Goal: Task Accomplishment & Management: Manage account settings

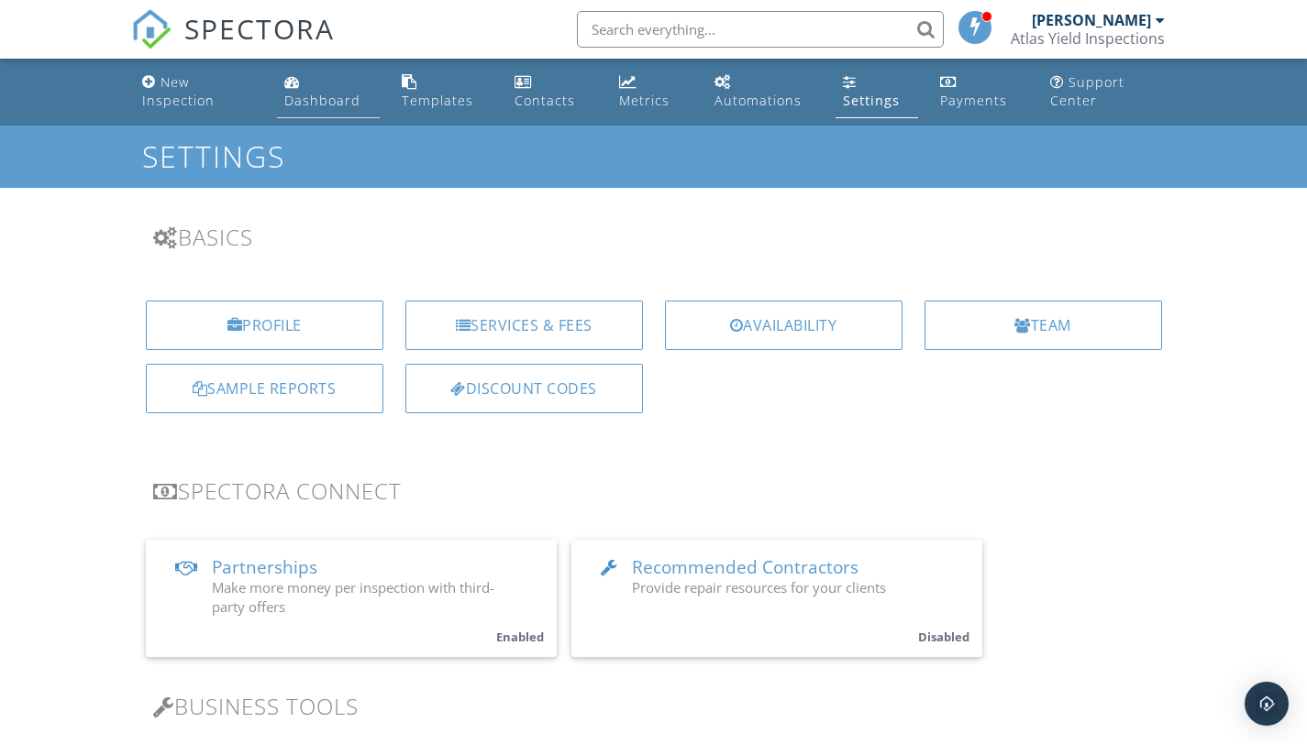
click at [325, 101] on div "Dashboard" at bounding box center [322, 100] width 76 height 17
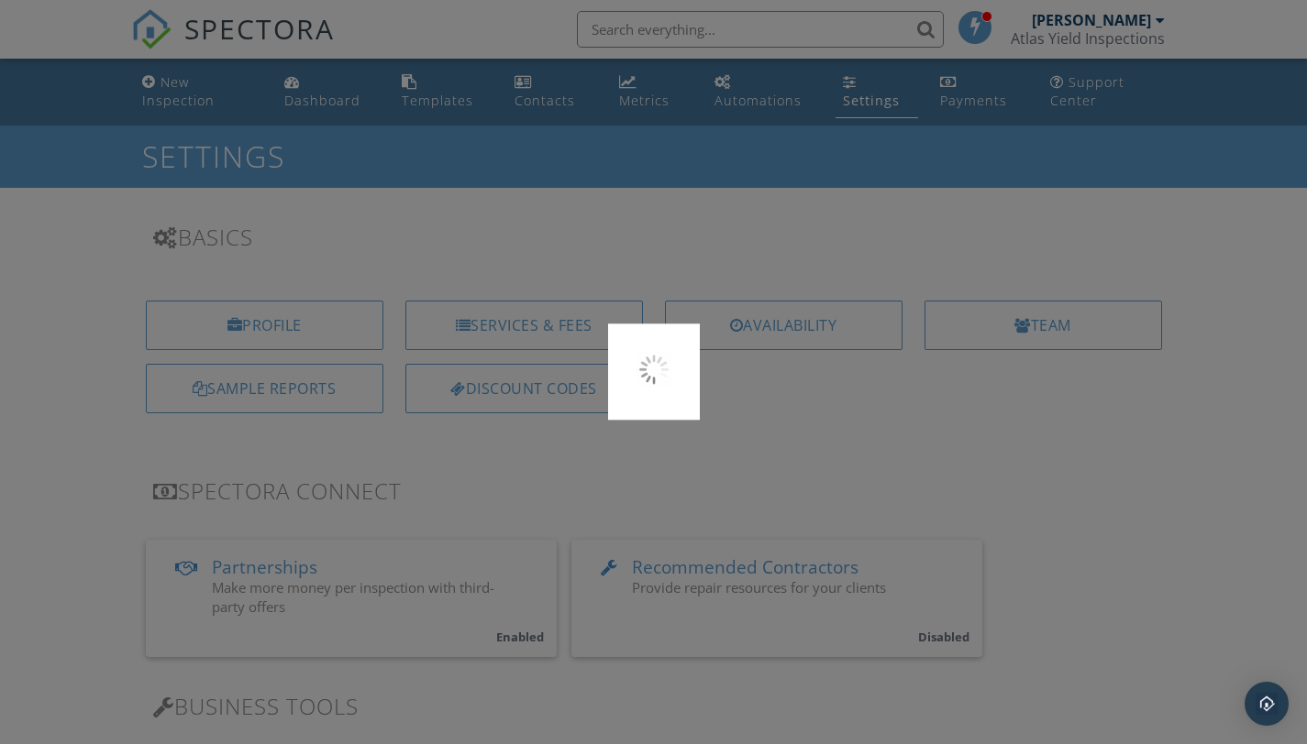
click at [204, 105] on div at bounding box center [653, 372] width 1307 height 744
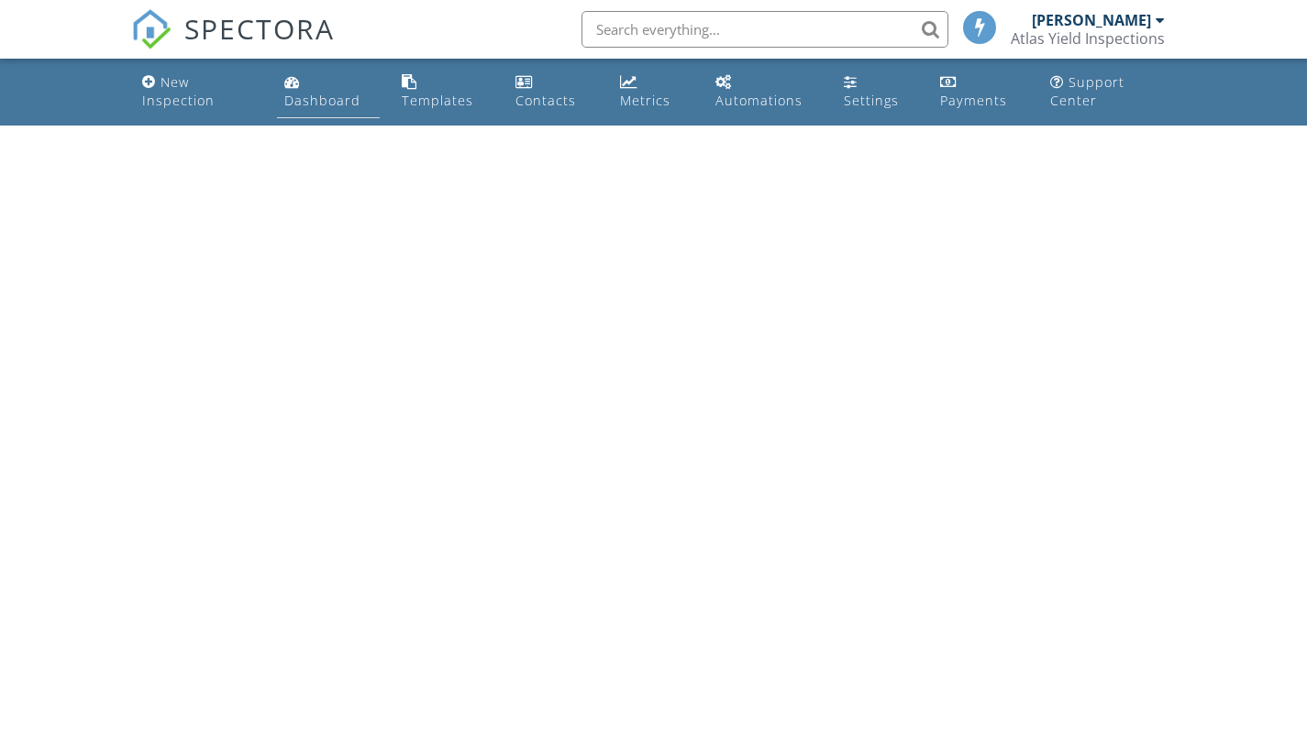
click at [294, 110] on link "Dashboard" at bounding box center [328, 92] width 103 height 52
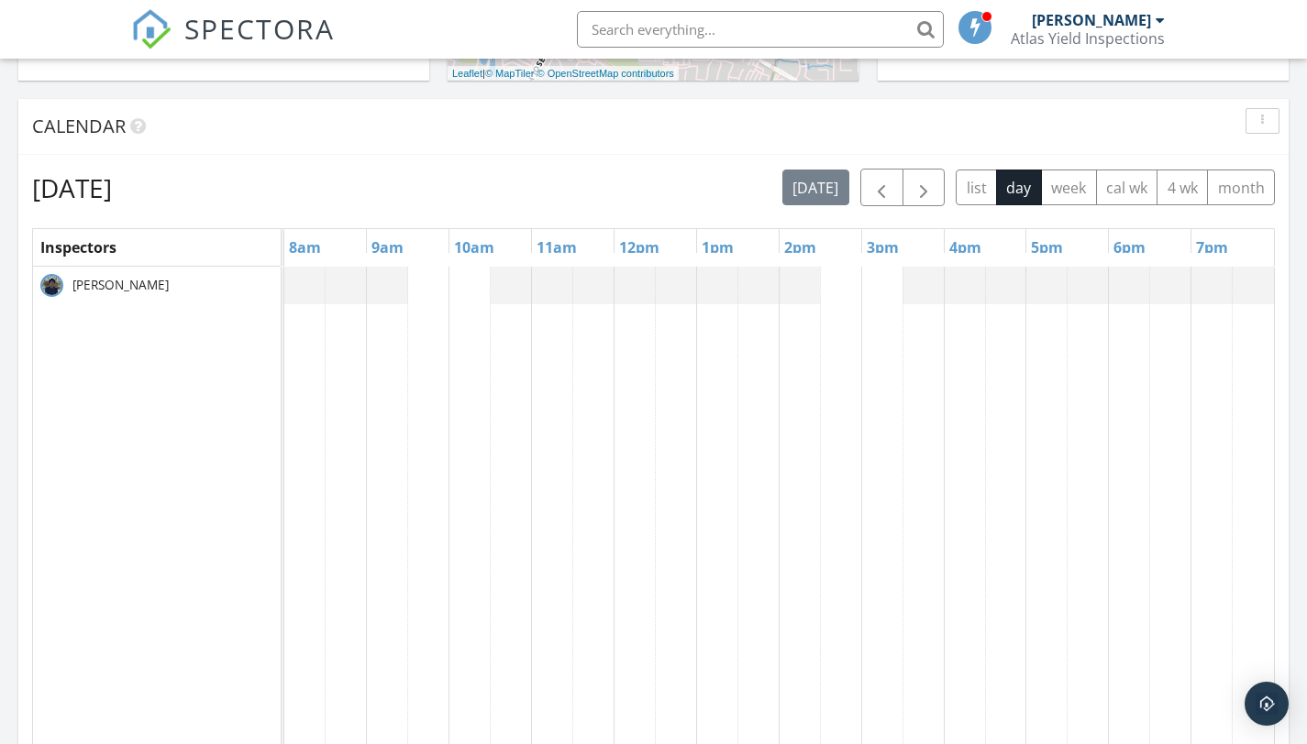
scroll to position [720, 0]
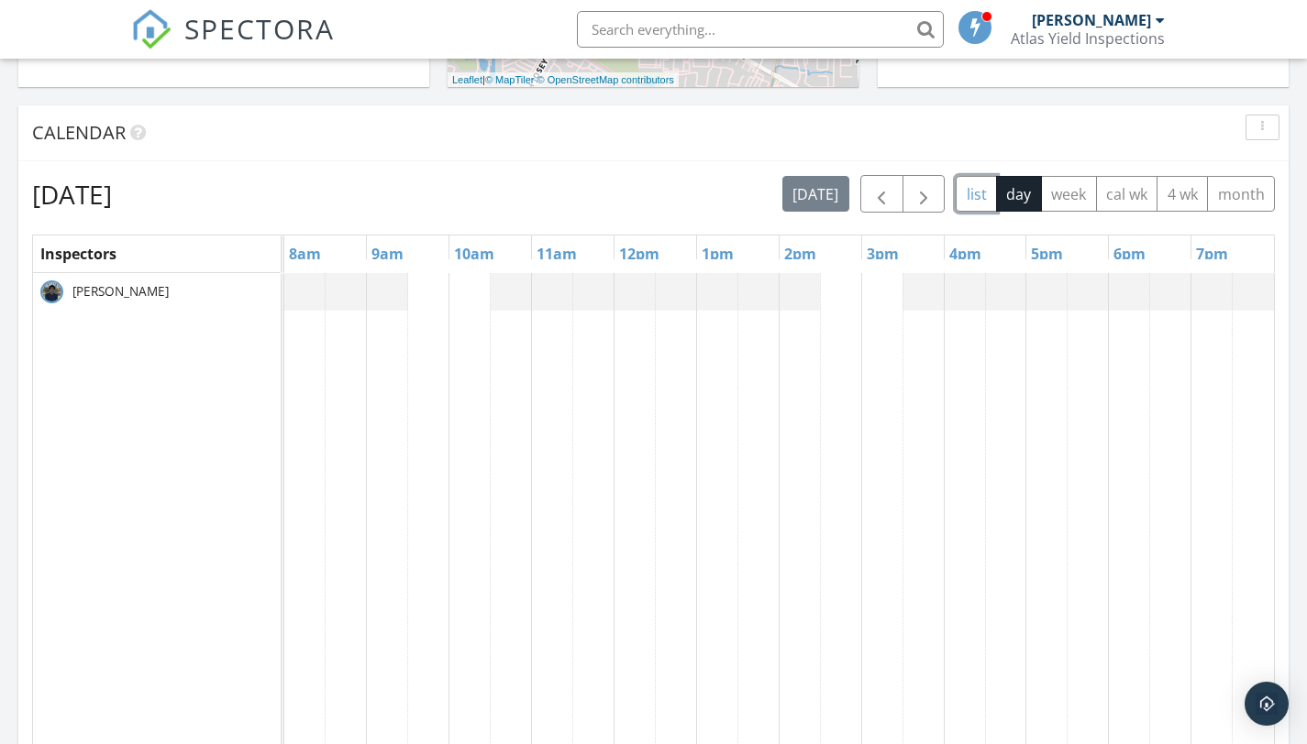
click at [957, 203] on button "list" at bounding box center [975, 194] width 41 height 36
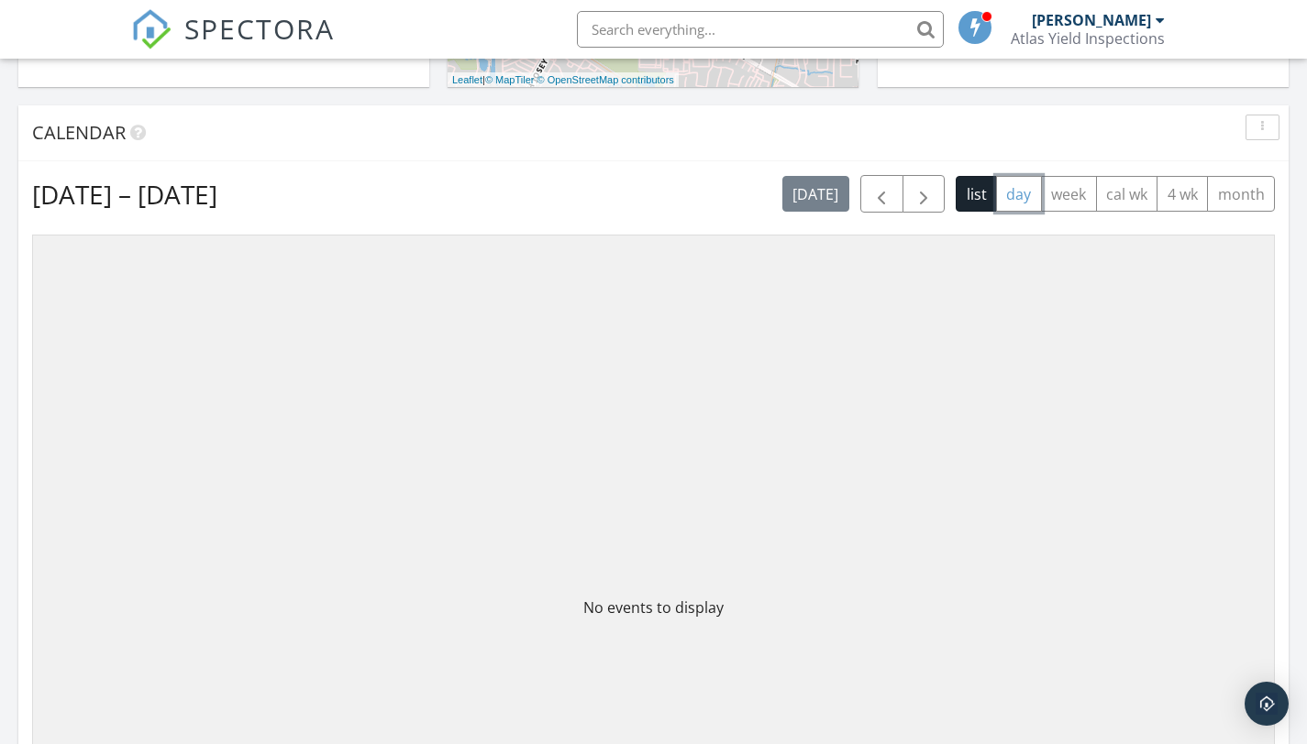
click at [1013, 203] on button "day" at bounding box center [1019, 194] width 46 height 36
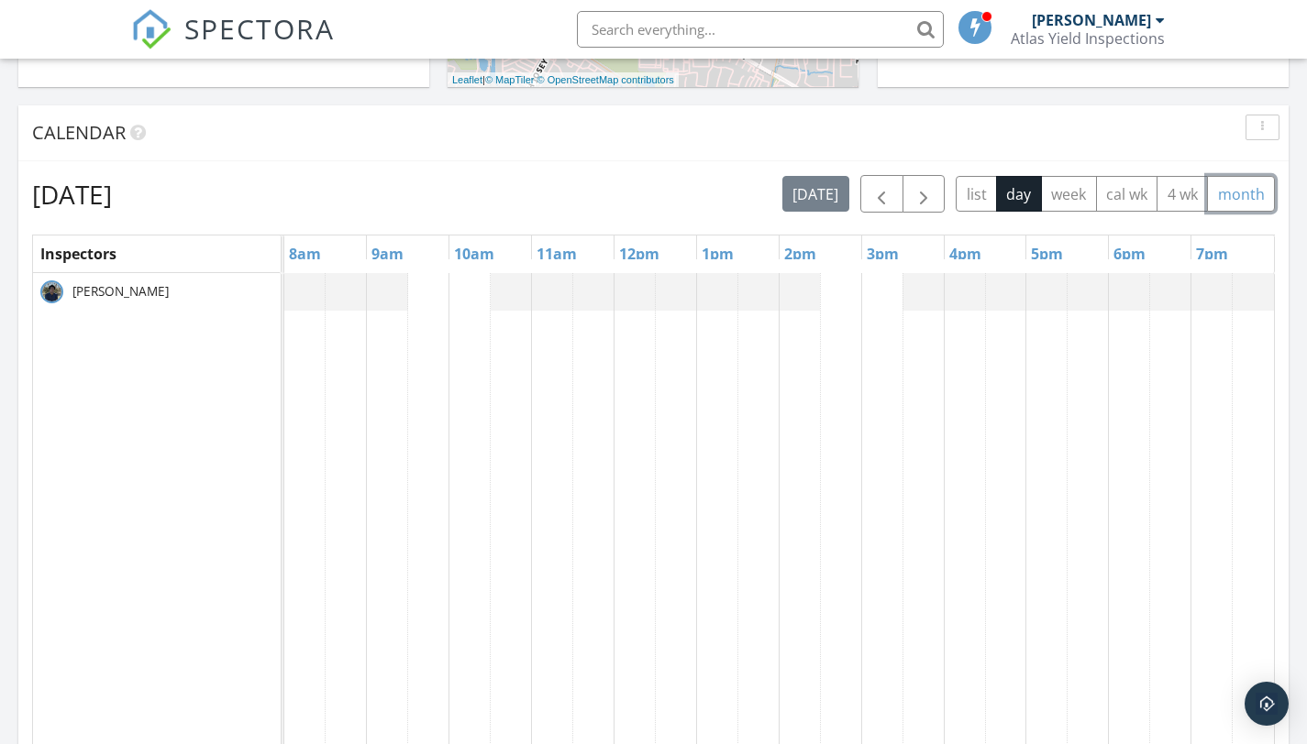
click at [1245, 196] on button "month" at bounding box center [1241, 194] width 68 height 36
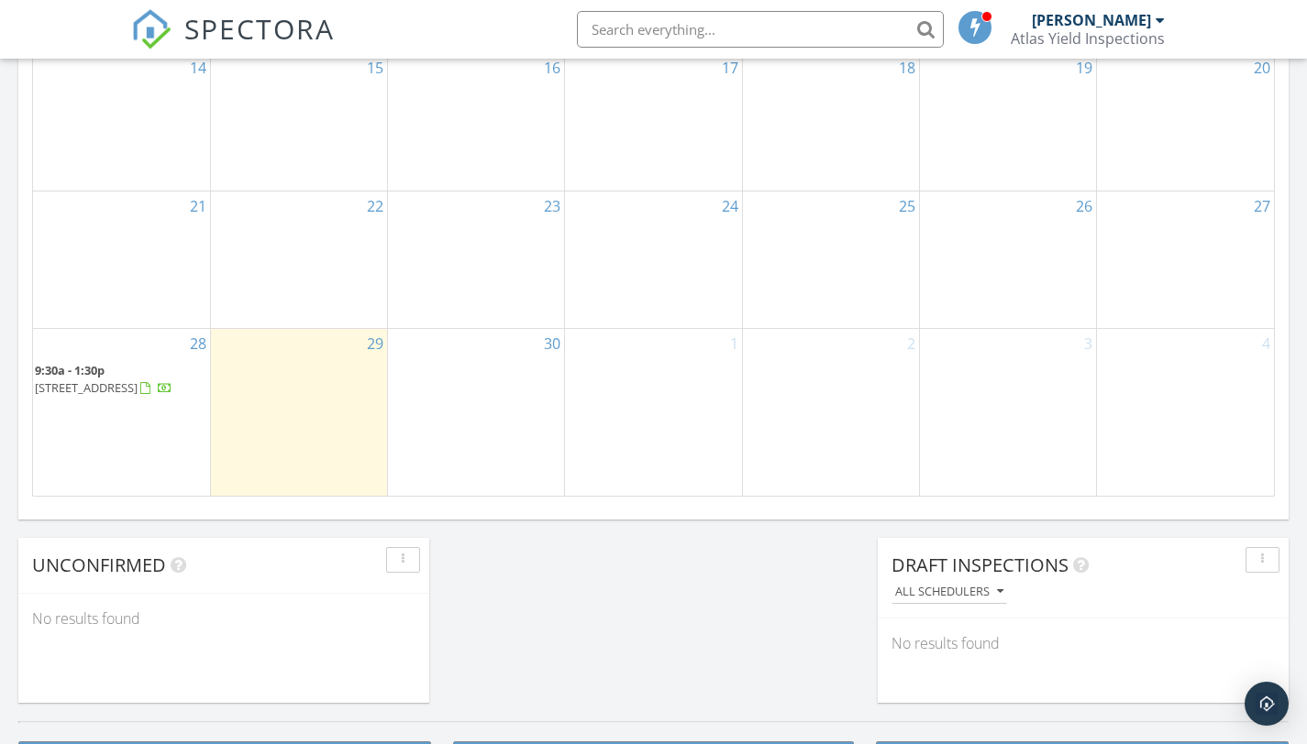
scroll to position [1144, 0]
